Goal: Task Accomplishment & Management: Complete application form

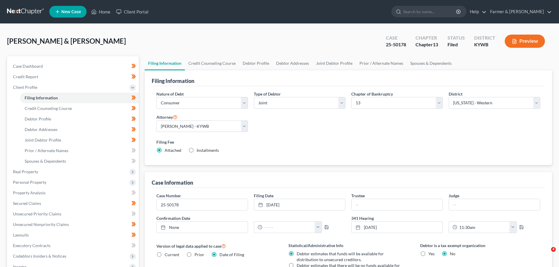
select select "1"
select select "3"
select select "33"
select select "0"
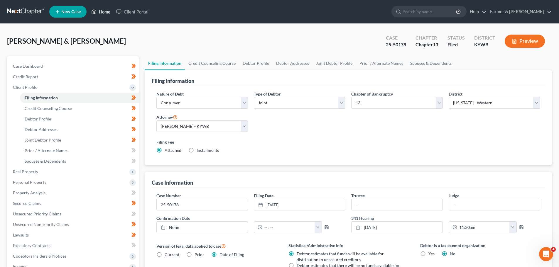
click at [102, 10] on link "Home" at bounding box center [100, 11] width 25 height 11
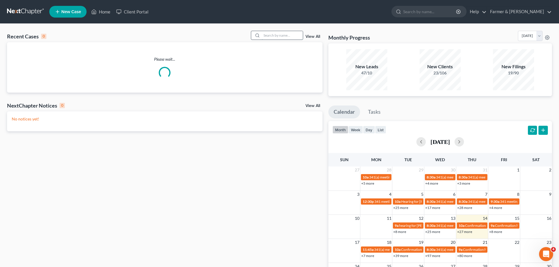
click at [268, 36] on input "search" at bounding box center [282, 35] width 41 height 9
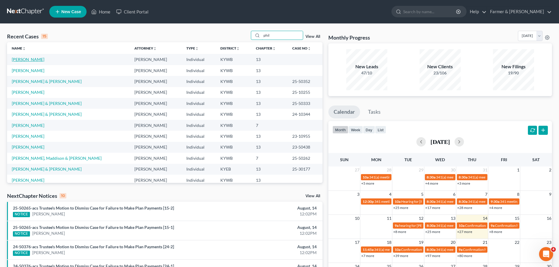
type input "phil"
click at [21, 57] on link "[PERSON_NAME]" at bounding box center [28, 59] width 33 height 5
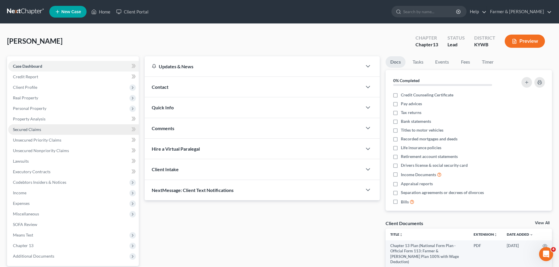
click at [23, 129] on span "Secured Claims" at bounding box center [27, 129] width 28 height 5
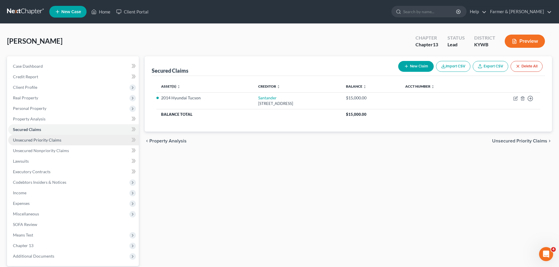
click at [67, 143] on link "Unsecured Priority Claims" at bounding box center [73, 140] width 131 height 11
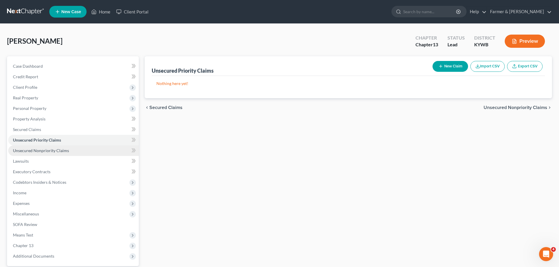
click at [58, 150] on span "Unsecured Nonpriority Claims" at bounding box center [41, 150] width 56 height 5
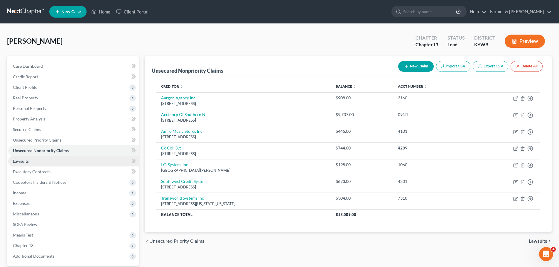
click at [53, 156] on link "Lawsuits" at bounding box center [73, 161] width 131 height 11
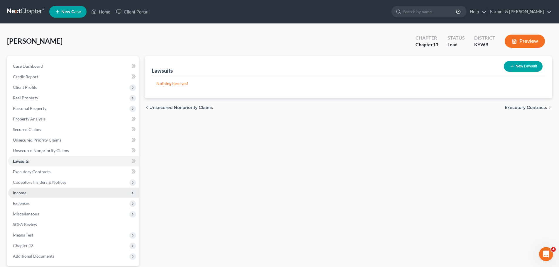
click at [35, 193] on span "Income" at bounding box center [73, 193] width 131 height 11
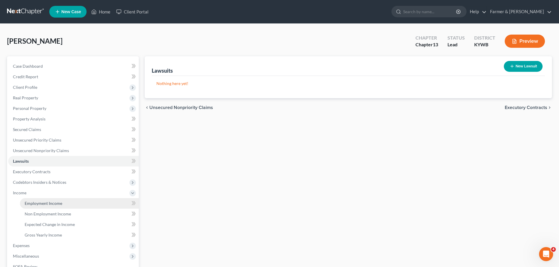
click at [46, 201] on link "Employment Income" at bounding box center [79, 203] width 119 height 11
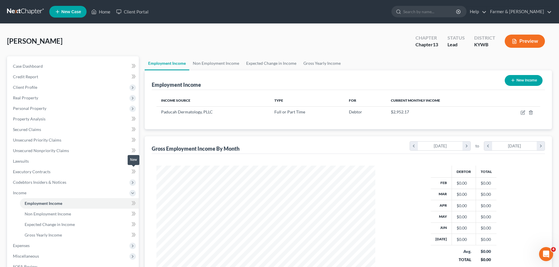
scroll to position [109, 231]
click at [55, 217] on link "Non Employment Income" at bounding box center [79, 214] width 119 height 11
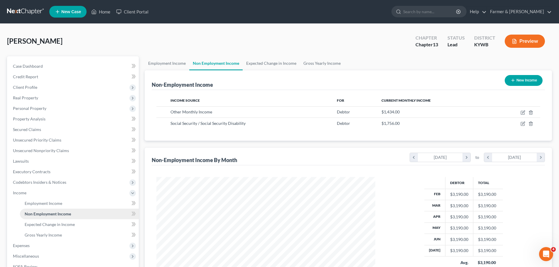
scroll to position [109, 231]
click at [60, 225] on span "Expected Change in Income" at bounding box center [50, 224] width 50 height 5
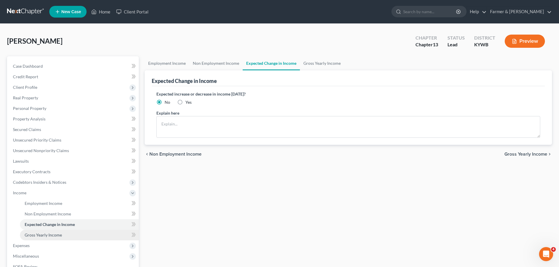
click at [53, 236] on span "Gross Yearly Income" at bounding box center [43, 235] width 37 height 5
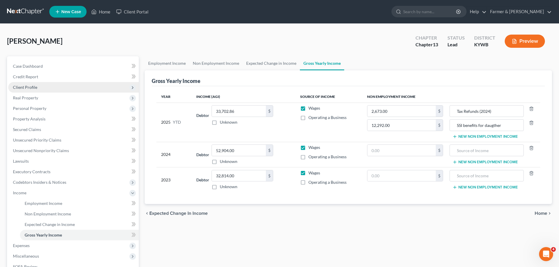
click at [31, 89] on span "Client Profile" at bounding box center [25, 87] width 24 height 5
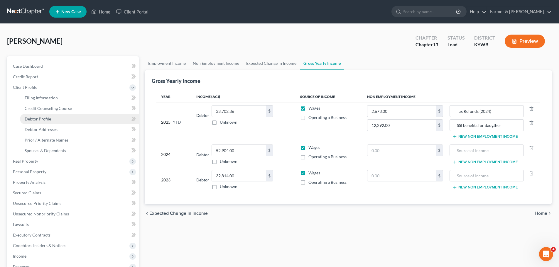
click at [48, 118] on span "Debtor Profile" at bounding box center [38, 118] width 26 height 5
select select "0"
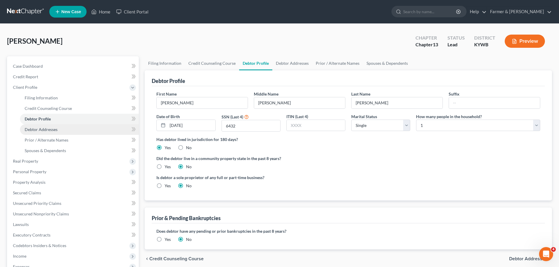
click at [45, 126] on link "Debtor Addresses" at bounding box center [79, 129] width 119 height 11
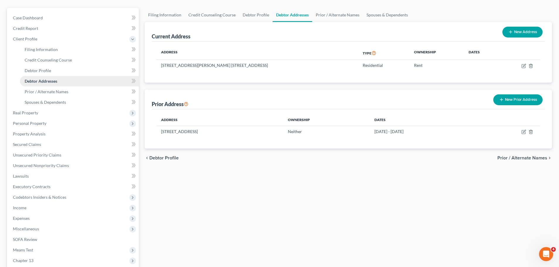
scroll to position [59, 0]
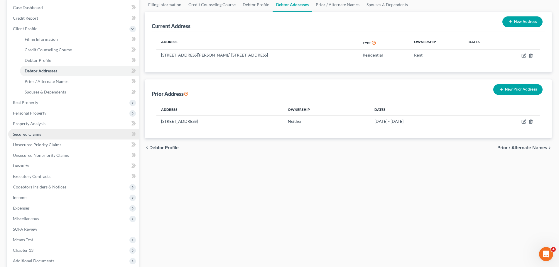
click at [32, 135] on span "Secured Claims" at bounding box center [27, 134] width 28 height 5
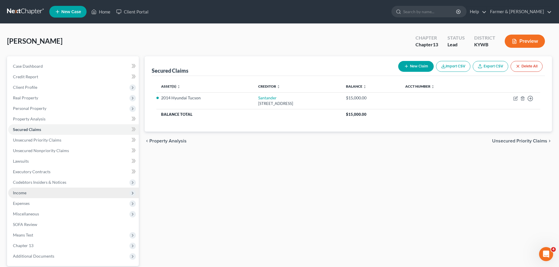
click at [26, 188] on span "Income" at bounding box center [73, 193] width 131 height 11
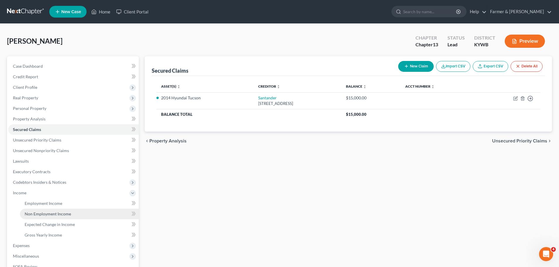
click at [44, 212] on span "Non Employment Income" at bounding box center [48, 214] width 46 height 5
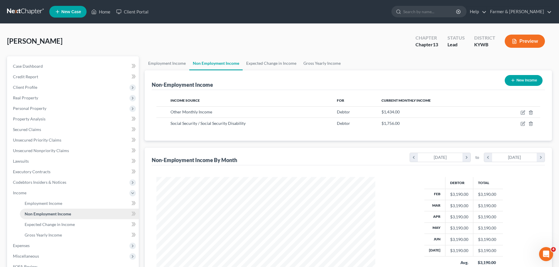
scroll to position [109, 231]
click at [137, 153] on span at bounding box center [133, 151] width 10 height 9
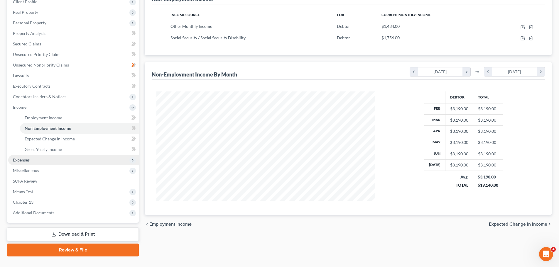
scroll to position [88, 0]
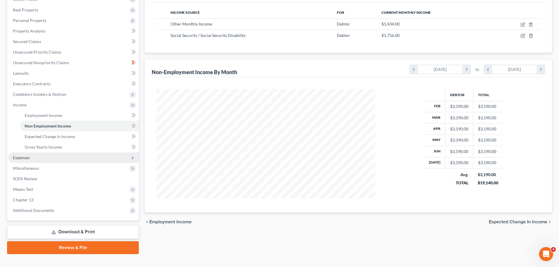
click at [40, 159] on span "Expenses" at bounding box center [73, 158] width 131 height 11
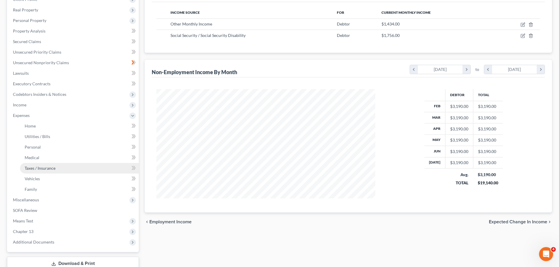
click at [40, 166] on span "Taxes / Insurance" at bounding box center [40, 168] width 31 height 5
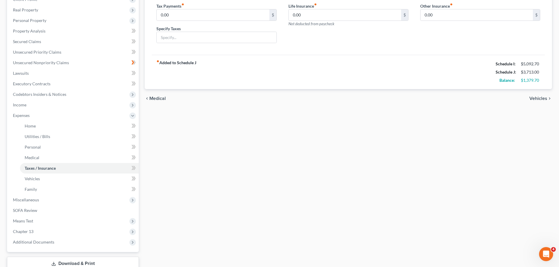
scroll to position [117, 0]
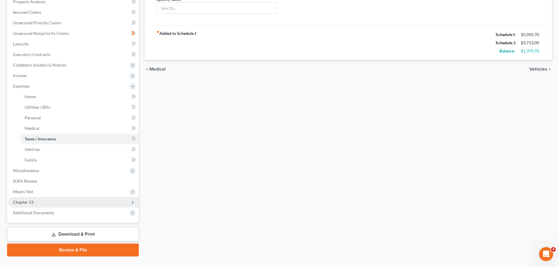
drag, startPoint x: 42, startPoint y: 206, endPoint x: 40, endPoint y: 204, distance: 3.1
click at [41, 206] on span "Chapter 13" at bounding box center [73, 202] width 131 height 11
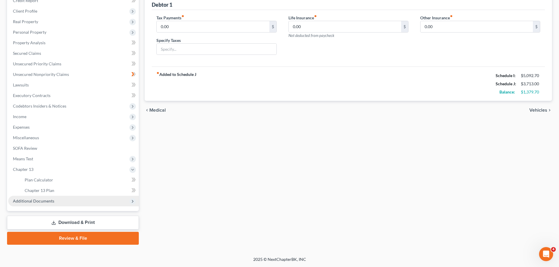
scroll to position [76, 0]
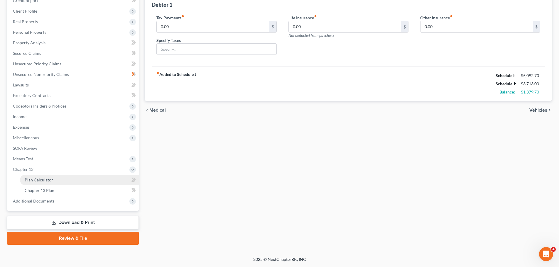
click at [35, 180] on span "Plan Calculator" at bounding box center [39, 179] width 28 height 5
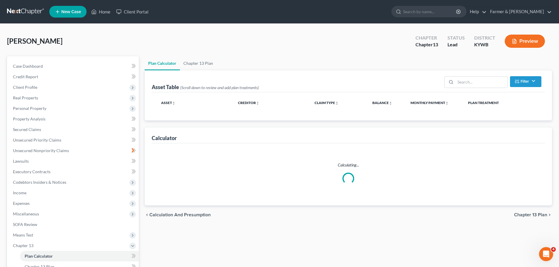
select select "59"
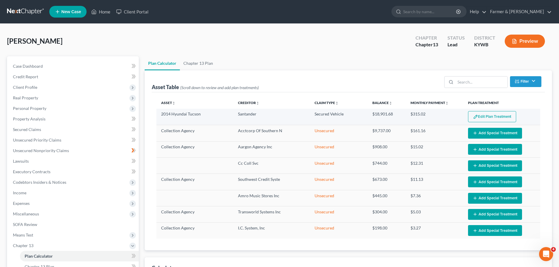
click at [511, 119] on button "Edit Plan Treatment" at bounding box center [492, 116] width 48 height 11
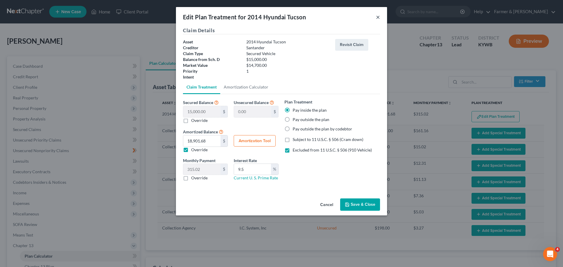
click at [378, 18] on button "×" at bounding box center [378, 16] width 4 height 7
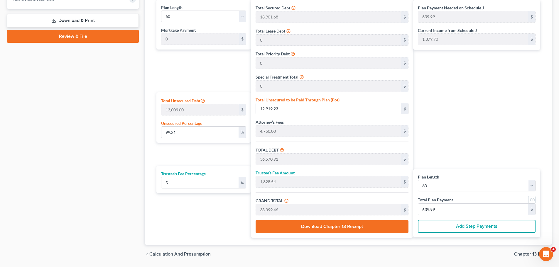
scroll to position [268, 0]
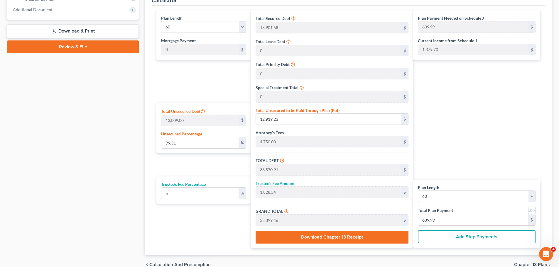
click at [148, 245] on div "Calculator Plan Length 1 2 3 4 5 6 7 8 9 10 11 12 13 14 15 16 17 18 19 20 21 22…" at bounding box center [348, 123] width 407 height 266
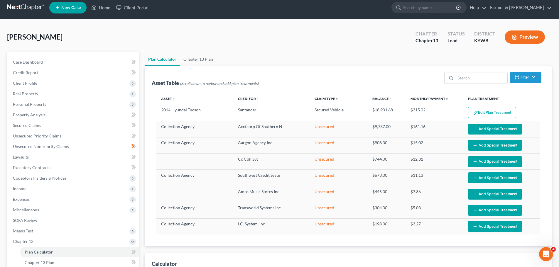
scroll to position [4, 0]
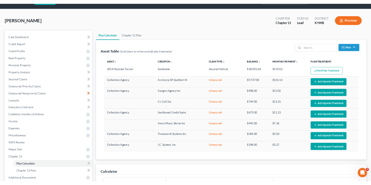
scroll to position [0, 0]
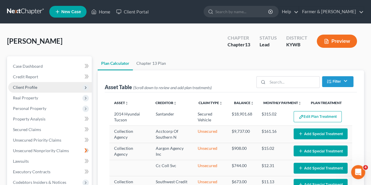
click at [26, 87] on span "Client Profile" at bounding box center [25, 87] width 24 height 5
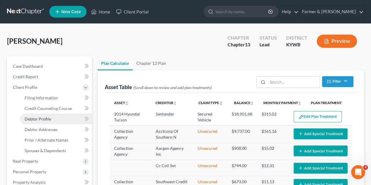
click at [40, 119] on span "Debtor Profile" at bounding box center [38, 118] width 26 height 5
select select "0"
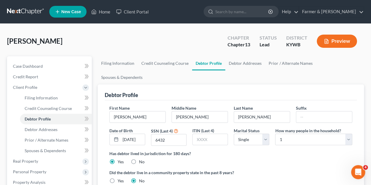
click at [100, 101] on div "Debtor Profile First Name [PERSON_NAME] Middle Name [PERSON_NAME] Last Name [PE…" at bounding box center [231, 149] width 266 height 130
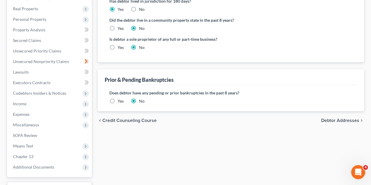
scroll to position [162, 0]
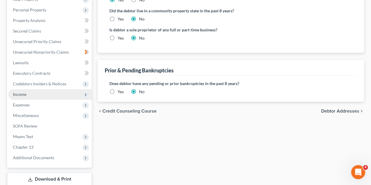
click at [46, 96] on span "Income" at bounding box center [50, 94] width 84 height 11
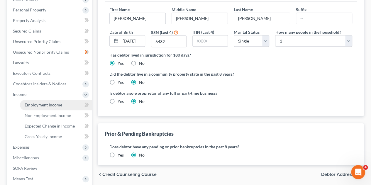
click at [43, 106] on span "Employment Income" at bounding box center [44, 104] width 38 height 5
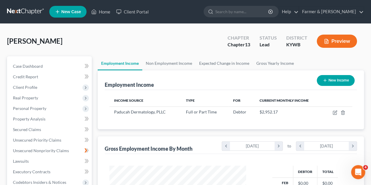
scroll to position [104, 148]
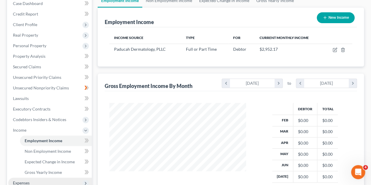
scroll to position [50, 0]
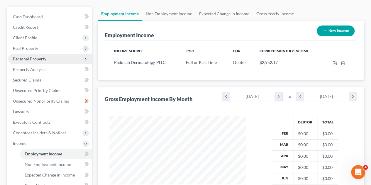
click at [35, 59] on span "Personal Property" at bounding box center [29, 58] width 33 height 5
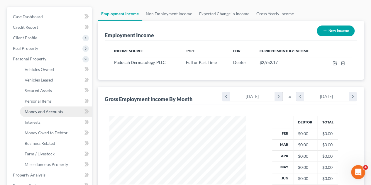
click at [49, 110] on span "Money and Accounts" at bounding box center [44, 111] width 38 height 5
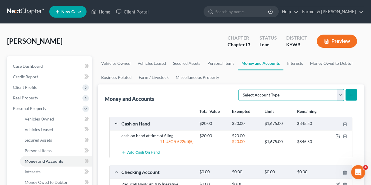
click at [342, 94] on select "Select Account Type Brokerage Cash on Hand Certificates of Deposit Checking Acc…" at bounding box center [292, 95] width 106 height 12
click at [342, 95] on select "Select Account Type Brokerage Cash on Hand Certificates of Deposit Checking Acc…" at bounding box center [292, 95] width 106 height 12
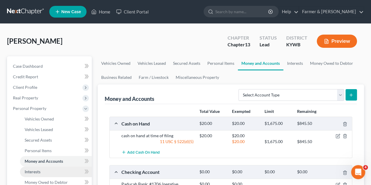
click at [33, 175] on link "Interests" at bounding box center [56, 172] width 72 height 11
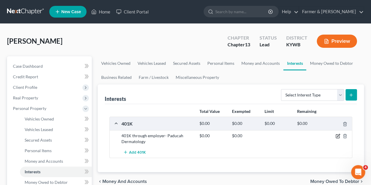
click at [337, 136] on icon "button" at bounding box center [338, 135] width 3 height 3
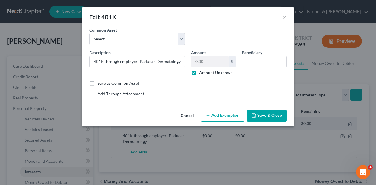
click at [199, 72] on label "Amount Unknown" at bounding box center [215, 73] width 33 height 6
click at [201, 72] on input "Amount Unknown" at bounding box center [203, 72] width 4 height 4
checkbox input "false"
type input "800"
click at [216, 114] on button "Add Exemption" at bounding box center [222, 116] width 44 height 12
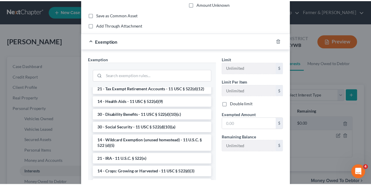
scroll to position [305, 0]
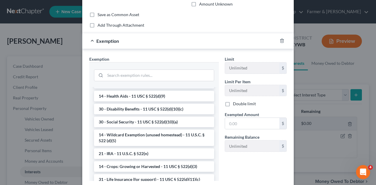
click at [153, 89] on li "21 - Tax Exempt Retirement Accounts - 11 USC § 522(d)(12)" at bounding box center [154, 83] width 120 height 11
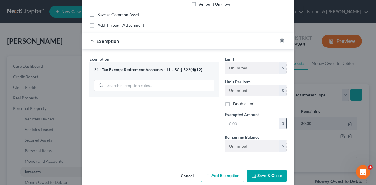
click at [234, 122] on input "text" at bounding box center [252, 123] width 54 height 11
type input "800.00"
click at [270, 172] on button "Save & Close" at bounding box center [266, 176] width 40 height 12
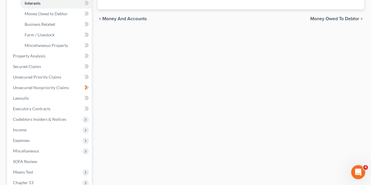
scroll to position [176, 0]
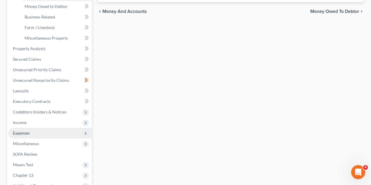
click at [24, 133] on span "Expenses" at bounding box center [21, 133] width 17 height 5
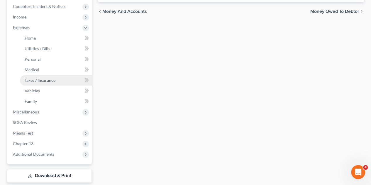
click at [38, 81] on span "Taxes / Insurance" at bounding box center [40, 80] width 31 height 5
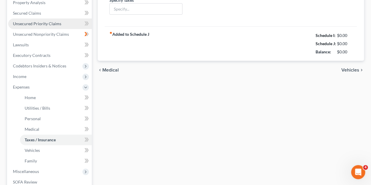
type input "0.00"
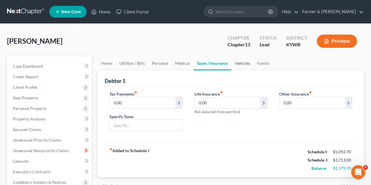
click at [241, 61] on link "Vehicles" at bounding box center [242, 63] width 22 height 14
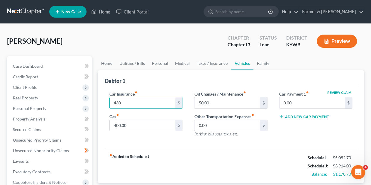
type input "430"
click at [180, 153] on div "fiber_manual_record Added to Schedule J Schedule I: $5,092.70 Schedule J: $3,91…" at bounding box center [231, 166] width 252 height 34
click at [155, 64] on link "Personal" at bounding box center [159, 63] width 23 height 14
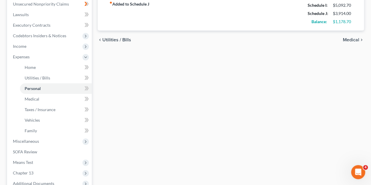
scroll to position [162, 0]
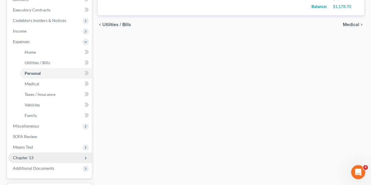
click at [22, 156] on span "Chapter 13" at bounding box center [23, 157] width 21 height 5
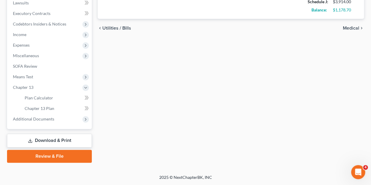
scroll to position [158, 0]
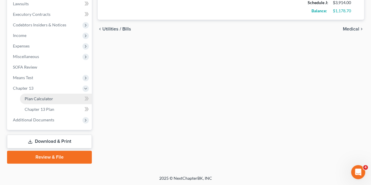
click at [35, 96] on span "Plan Calculator" at bounding box center [39, 98] width 28 height 5
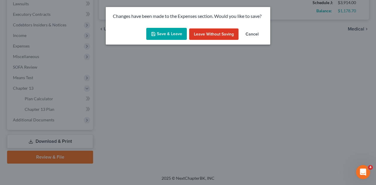
click at [153, 36] on icon "button" at bounding box center [153, 34] width 5 height 5
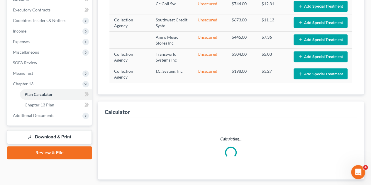
select select "59"
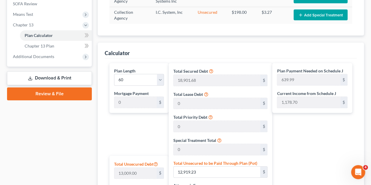
scroll to position [59, 0]
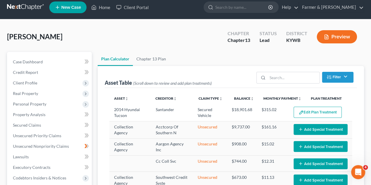
scroll to position [0, 0]
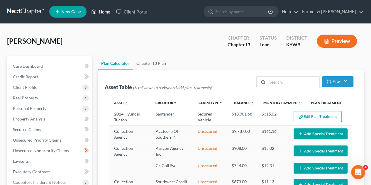
click at [99, 10] on link "Home" at bounding box center [100, 11] width 25 height 11
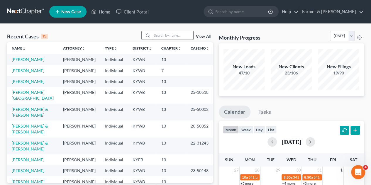
click at [161, 33] on input "search" at bounding box center [172, 35] width 41 height 9
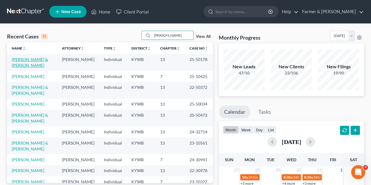
type input "[PERSON_NAME]"
click at [28, 60] on link "[PERSON_NAME] & [PERSON_NAME]" at bounding box center [30, 62] width 36 height 11
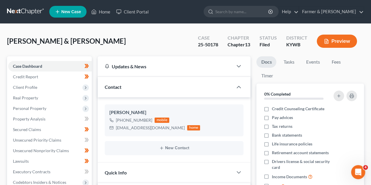
scroll to position [302, 0]
click at [28, 129] on span "Secured Claims" at bounding box center [27, 129] width 28 height 5
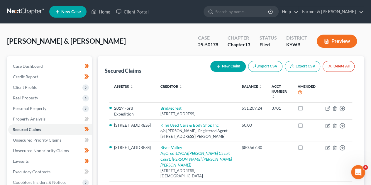
click at [95, 119] on div "Secured Claims New Claim Import CSV Export CSV Delete All Asset(s) expand_more …" at bounding box center [231, 178] width 272 height 244
click at [96, 124] on div "Secured Claims New Claim Import CSV Export CSV Delete All Asset(s) expand_more …" at bounding box center [231, 178] width 272 height 244
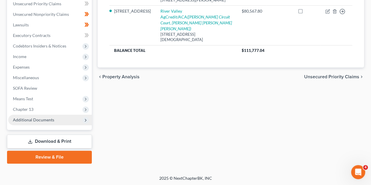
click at [87, 123] on span "Additional Documents" at bounding box center [50, 120] width 84 height 11
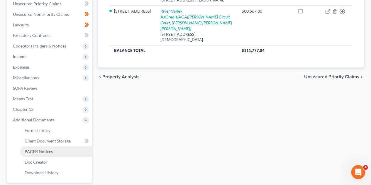
click at [47, 150] on span "PACER Notices" at bounding box center [39, 151] width 28 height 5
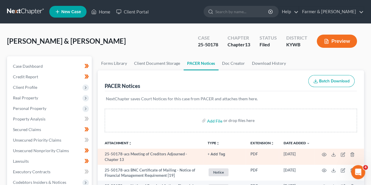
click at [321, 154] on td at bounding box center [339, 157] width 49 height 16
click at [324, 154] on icon "button" at bounding box center [324, 154] width 5 height 5
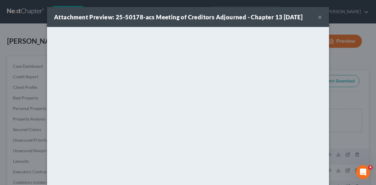
click at [317, 18] on button "×" at bounding box center [319, 16] width 4 height 7
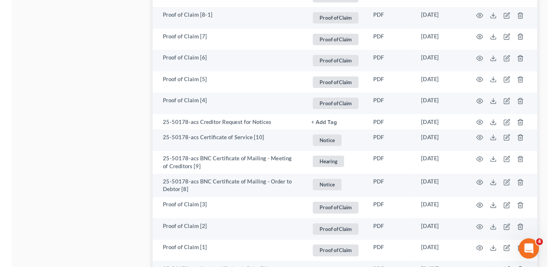
scroll to position [746, 0]
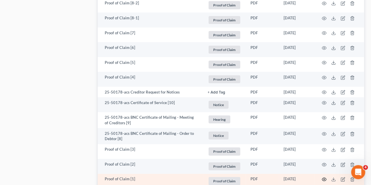
click at [323, 179] on icon "button" at bounding box center [324, 179] width 5 height 5
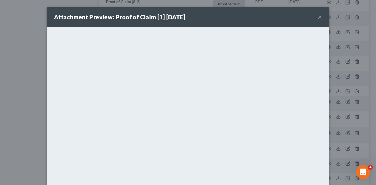
click at [315, 18] on div "Attachment Preview: Proof of Claim [1] [DATE] ×" at bounding box center [188, 17] width 282 height 20
click at [317, 17] on button "×" at bounding box center [319, 16] width 4 height 7
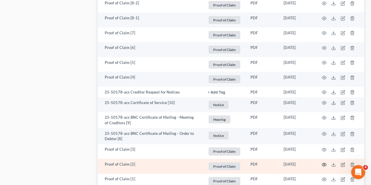
click at [324, 164] on circle "button" at bounding box center [324, 164] width 1 height 1
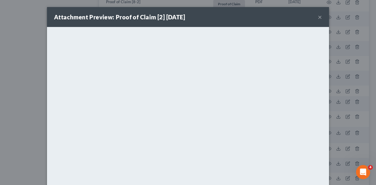
click at [318, 16] on button "×" at bounding box center [319, 16] width 4 height 7
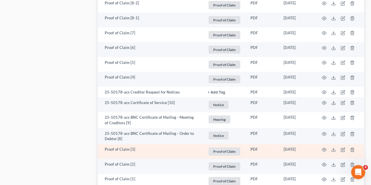
click at [321, 148] on td at bounding box center [339, 151] width 49 height 15
click at [323, 148] on icon "button" at bounding box center [324, 150] width 5 height 5
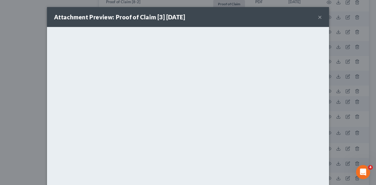
click at [317, 18] on button "×" at bounding box center [319, 16] width 4 height 7
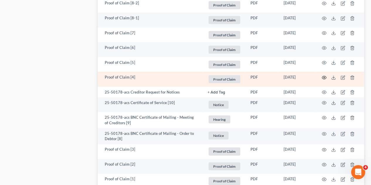
click at [324, 77] on circle "button" at bounding box center [324, 77] width 1 height 1
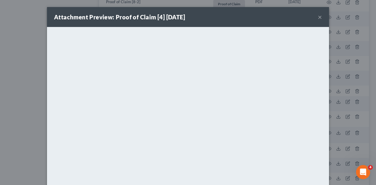
click at [317, 17] on button "×" at bounding box center [319, 16] width 4 height 7
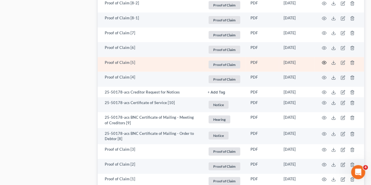
click at [324, 63] on icon "button" at bounding box center [324, 62] width 5 height 5
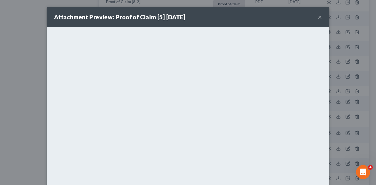
click at [317, 18] on button "×" at bounding box center [319, 16] width 4 height 7
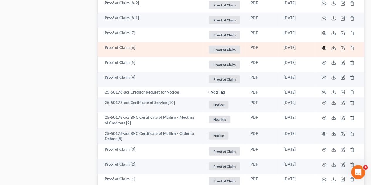
click at [323, 46] on icon "button" at bounding box center [324, 48] width 5 height 5
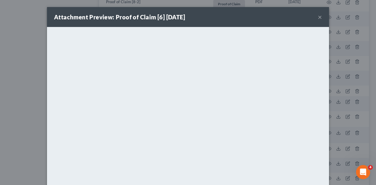
click at [318, 18] on button "×" at bounding box center [319, 16] width 4 height 7
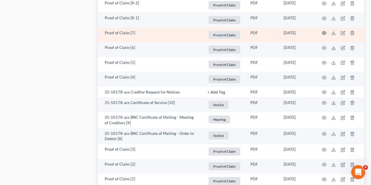
click at [323, 33] on icon "button" at bounding box center [324, 33] width 4 height 3
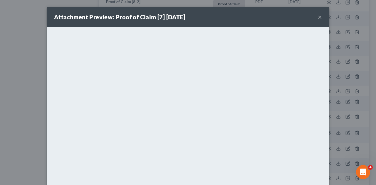
click at [317, 17] on button "×" at bounding box center [319, 16] width 4 height 7
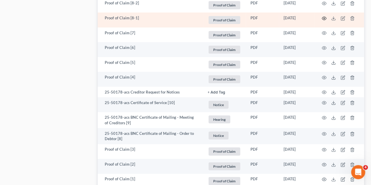
click at [323, 16] on icon "button" at bounding box center [324, 18] width 5 height 5
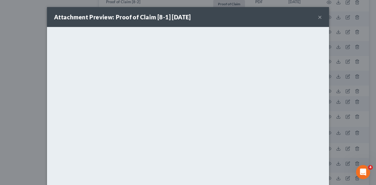
click at [317, 18] on button "×" at bounding box center [319, 16] width 4 height 7
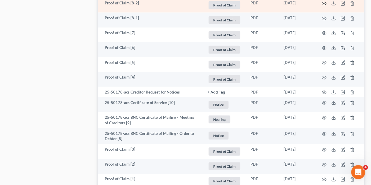
click at [324, 3] on circle "button" at bounding box center [324, 3] width 1 height 1
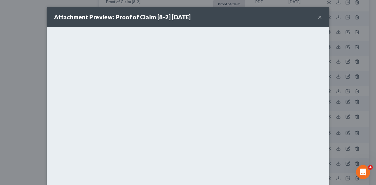
click at [318, 18] on button "×" at bounding box center [319, 16] width 4 height 7
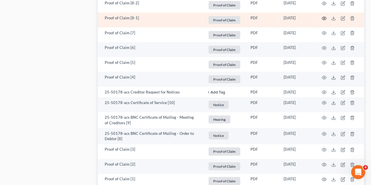
click at [325, 16] on icon "button" at bounding box center [324, 18] width 5 height 5
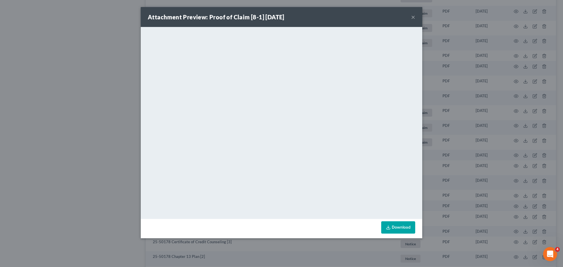
click at [411, 16] on button "×" at bounding box center [413, 16] width 4 height 7
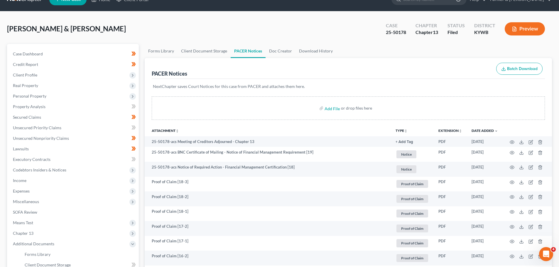
scroll to position [0, 0]
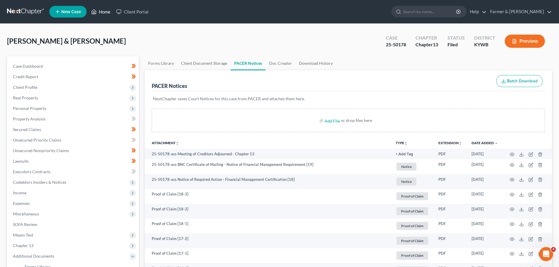
click at [104, 14] on link "Home" at bounding box center [100, 11] width 25 height 11
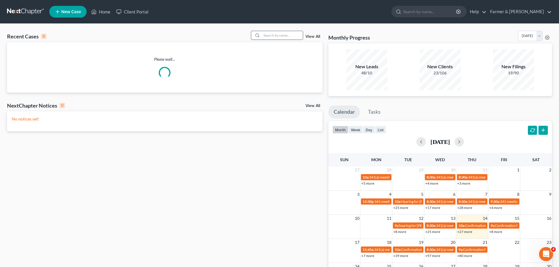
click at [288, 40] on div at bounding box center [277, 35] width 52 height 9
click at [282, 38] on input "search" at bounding box center [282, 35] width 41 height 9
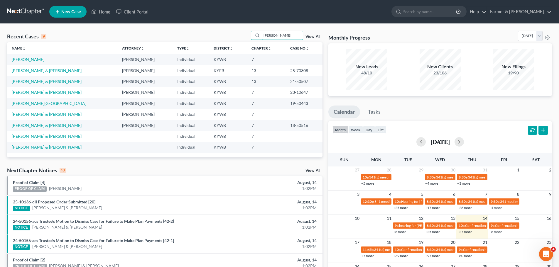
type input "[PERSON_NAME]"
click at [29, 60] on link "[PERSON_NAME]" at bounding box center [28, 59] width 33 height 5
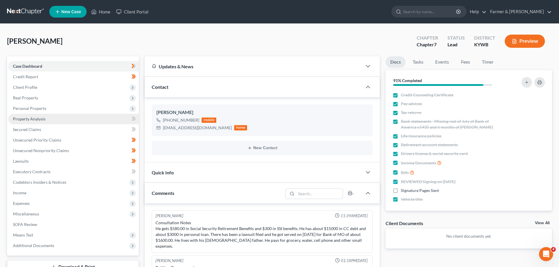
click at [31, 119] on span "Property Analysis" at bounding box center [29, 118] width 33 height 5
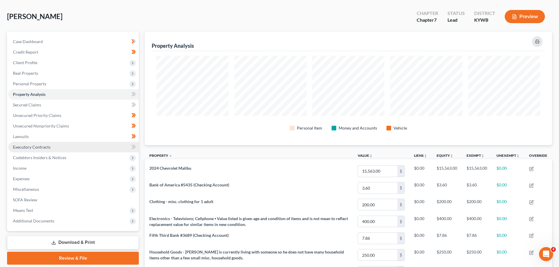
scroll to position [24, 0]
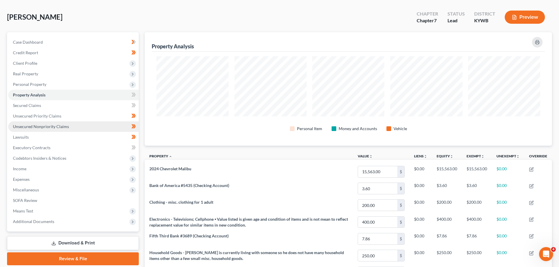
click at [55, 127] on span "Unsecured Nonpriority Claims" at bounding box center [41, 126] width 56 height 5
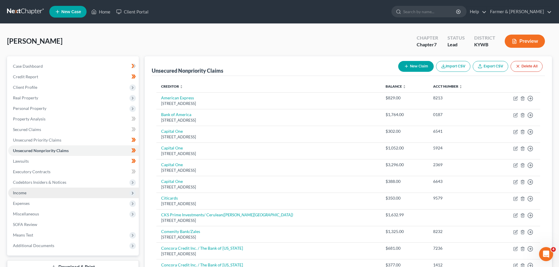
click at [58, 194] on span "Income" at bounding box center [73, 193] width 131 height 11
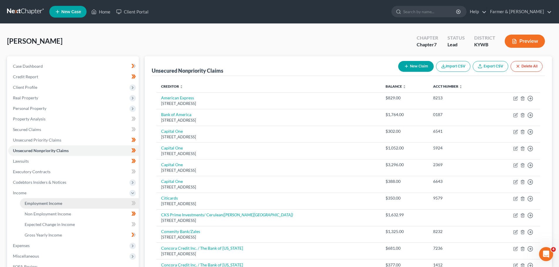
click at [54, 199] on link "Employment Income" at bounding box center [79, 203] width 119 height 11
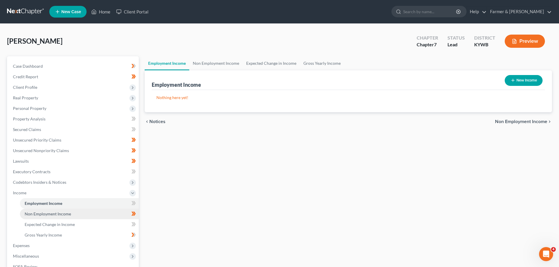
click at [61, 213] on span "Non Employment Income" at bounding box center [48, 214] width 46 height 5
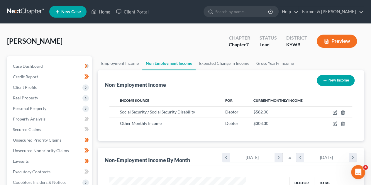
scroll to position [104, 148]
click at [38, 143] on link "Unsecured Priority Claims" at bounding box center [50, 140] width 84 height 11
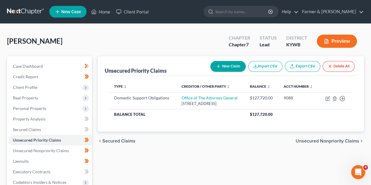
click at [92, 118] on div "Case Dashboard Payments Invoices Payments Payments Credit Report Client Profile" at bounding box center [49, 172] width 91 height 233
click at [55, 149] on span "Unsecured Nonpriority Claims" at bounding box center [41, 150] width 56 height 5
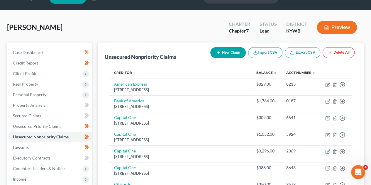
scroll to position [15, 0]
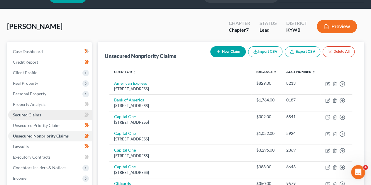
click at [31, 116] on span "Secured Claims" at bounding box center [27, 114] width 28 height 5
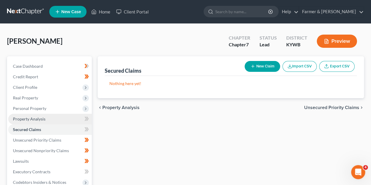
click at [43, 118] on span "Property Analysis" at bounding box center [29, 118] width 33 height 5
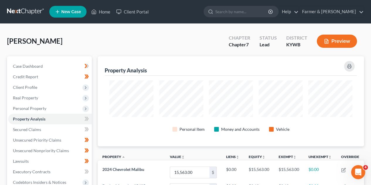
scroll to position [90, 266]
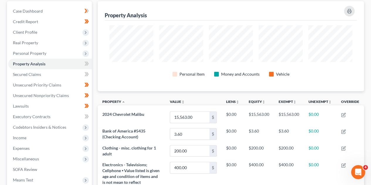
scroll to position [0, 0]
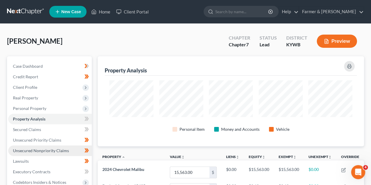
click at [45, 146] on link "Unsecured Nonpriority Claims" at bounding box center [50, 151] width 84 height 11
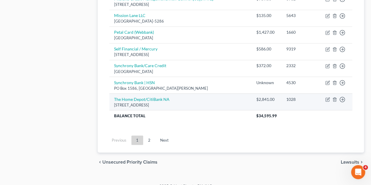
scroll to position [489, 0]
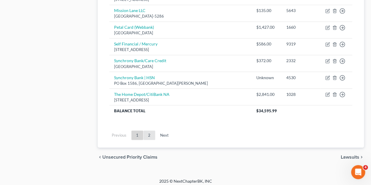
click at [155, 131] on link "2" at bounding box center [149, 135] width 12 height 9
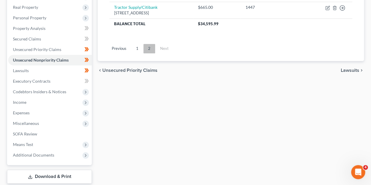
scroll to position [79, 0]
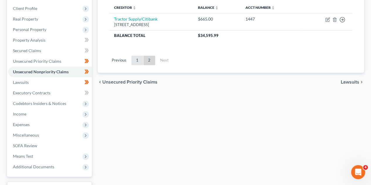
click at [137, 60] on link "1" at bounding box center [137, 60] width 12 height 9
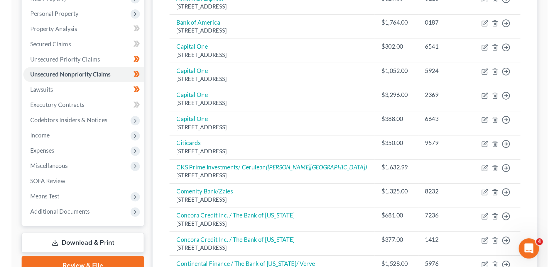
scroll to position [0, 0]
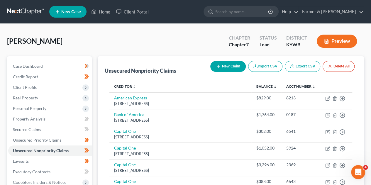
click at [219, 66] on icon "button" at bounding box center [218, 66] width 5 height 5
select select "0"
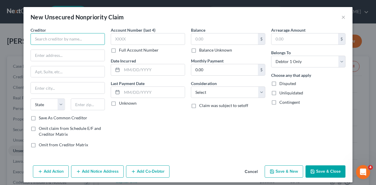
click at [38, 38] on input "text" at bounding box center [68, 39] width 74 height 12
type input "Debt Blue"
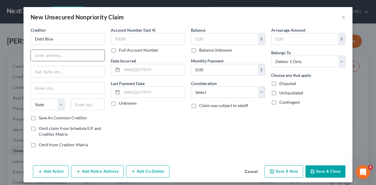
click at [44, 53] on input "text" at bounding box center [68, 55] width 74 height 11
paste input "[STREET_ADDRESS][PERSON_NAME]"
type input "[STREET_ADDRESS][PERSON_NAME]"
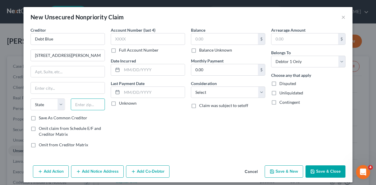
click at [78, 105] on input "text" at bounding box center [88, 105] width 34 height 12
type input "75082"
type input "[PERSON_NAME]"
select select "45"
click at [199, 50] on label "Balance Unknown" at bounding box center [215, 50] width 33 height 6
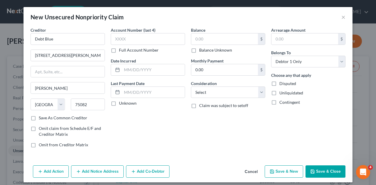
click at [201, 50] on input "Balance Unknown" at bounding box center [203, 49] width 4 height 4
checkbox input "true"
type input "0.00"
click at [328, 172] on button "Save & Close" at bounding box center [325, 171] width 40 height 12
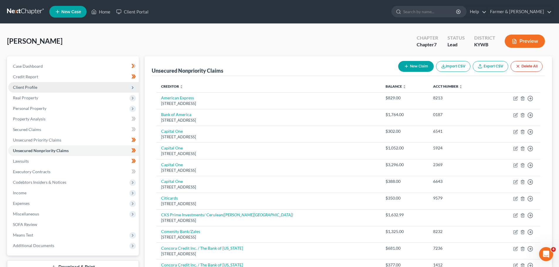
click at [23, 87] on span "Client Profile" at bounding box center [25, 87] width 24 height 5
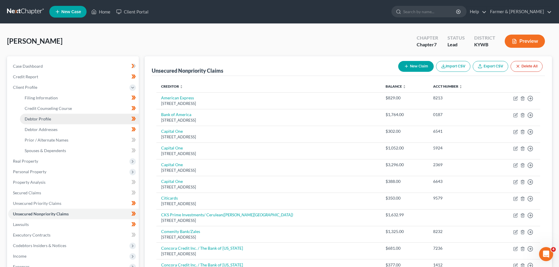
click at [39, 119] on span "Debtor Profile" at bounding box center [38, 118] width 26 height 5
select select "0"
